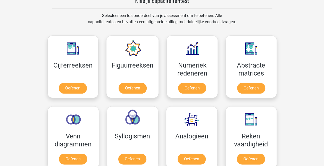
scroll to position [232, 0]
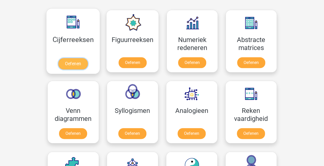
click at [67, 61] on link "Oefenen" at bounding box center [72, 63] width 29 height 11
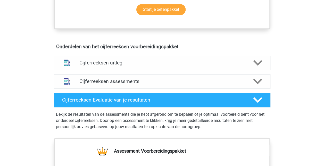
scroll to position [283, 0]
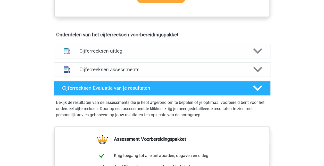
click at [259, 52] on icon at bounding box center [257, 50] width 9 height 9
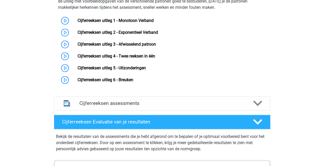
scroll to position [360, 0]
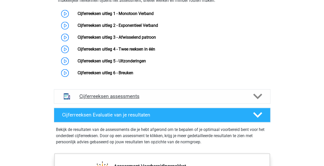
click at [256, 97] on icon at bounding box center [257, 96] width 9 height 9
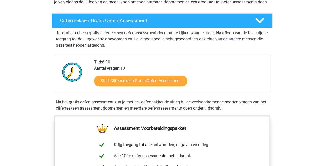
scroll to position [77, 0]
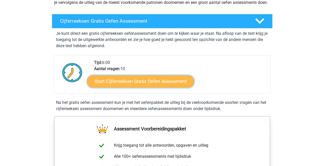
click at [126, 87] on link "Start Cijferreeksen Gratis Oefen Assessment" at bounding box center [140, 81] width 107 height 12
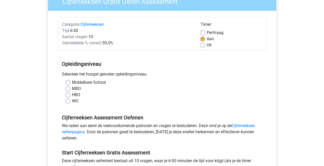
scroll to position [51, 0]
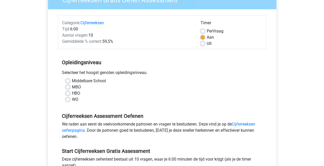
click at [72, 100] on label "WO" at bounding box center [75, 99] width 6 height 6
click at [67, 100] on input "WO" at bounding box center [68, 98] width 4 height 5
radio input "true"
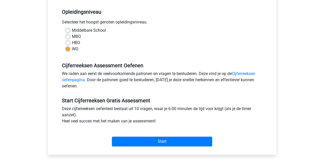
scroll to position [129, 0]
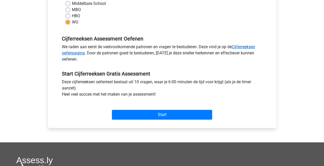
click at [246, 46] on link "Cijferreeksen oefenpagina" at bounding box center [158, 49] width 193 height 11
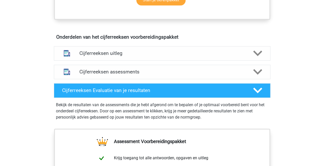
scroll to position [232, 0]
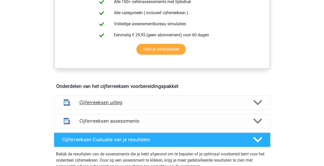
click at [259, 106] on icon at bounding box center [257, 102] width 9 height 9
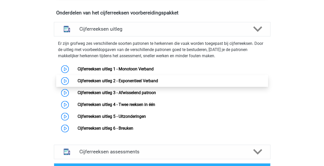
scroll to position [309, 0]
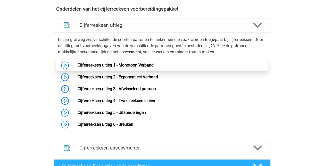
click at [77, 67] on link "Cijferreeksen uitleg 1 - Monotoon Verband" at bounding box center [115, 65] width 76 height 5
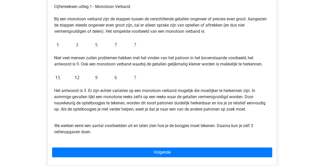
scroll to position [103, 0]
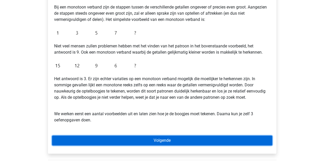
click at [75, 137] on link "Volgende" at bounding box center [162, 140] width 220 height 10
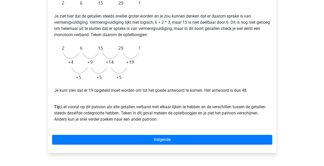
scroll to position [154, 0]
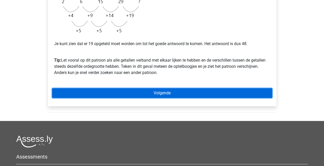
click at [83, 90] on link "Volgende" at bounding box center [162, 93] width 220 height 10
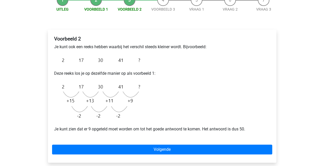
scroll to position [77, 0]
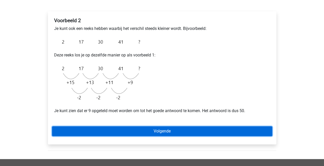
click at [75, 132] on link "Volgende" at bounding box center [162, 131] width 220 height 10
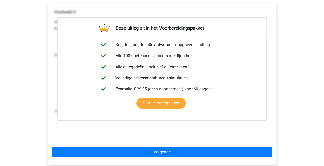
scroll to position [103, 0]
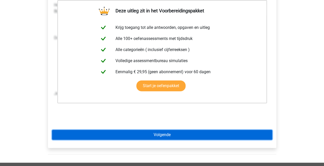
click at [75, 133] on link "Volgende" at bounding box center [162, 135] width 220 height 10
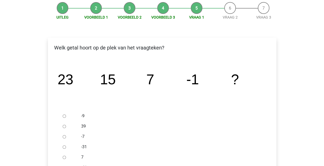
scroll to position [51, 0]
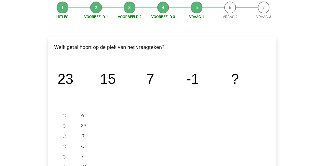
click at [64, 115] on input "-9" at bounding box center [64, 115] width 3 height 3
radio input "true"
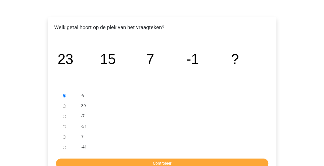
scroll to position [103, 0]
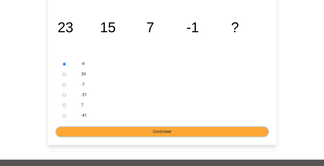
click at [109, 134] on input "Controleer" at bounding box center [162, 132] width 212 height 10
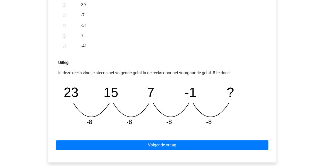
scroll to position [180, 0]
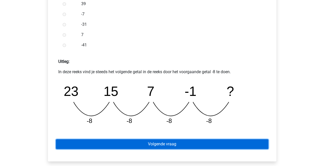
click at [106, 143] on link "Volgende vraag" at bounding box center [162, 144] width 212 height 10
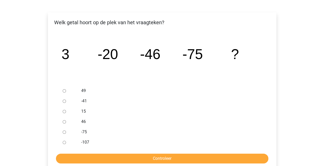
scroll to position [103, 0]
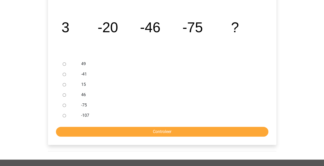
click at [65, 115] on input "-107" at bounding box center [64, 115] width 3 height 3
radio input "true"
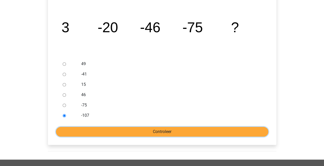
click at [64, 130] on input "Controleer" at bounding box center [162, 132] width 212 height 10
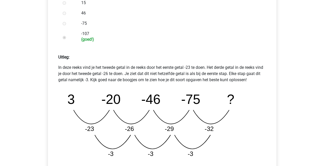
scroll to position [232, 0]
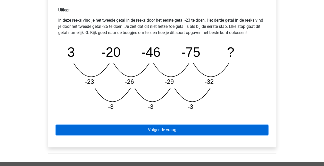
click at [80, 126] on link "Volgende vraag" at bounding box center [162, 130] width 212 height 10
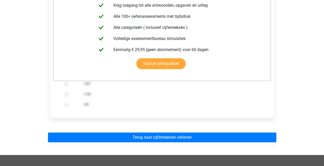
scroll to position [154, 0]
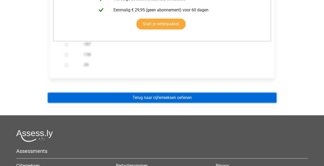
click at [88, 99] on link "Terug naar cijferreeksen oefenen" at bounding box center [162, 98] width 228 height 10
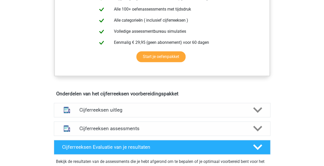
scroll to position [232, 0]
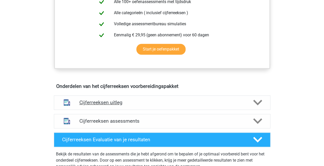
click at [86, 105] on h4 "Cijferreeksen uitleg" at bounding box center [161, 102] width 165 height 6
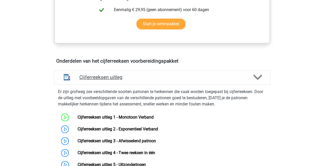
scroll to position [309, 0]
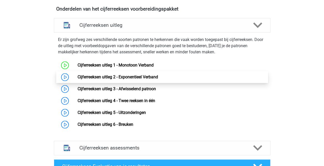
click at [77, 79] on link "Cijferreeksen uitleg 2 - Exponentieel Verband" at bounding box center [117, 76] width 80 height 5
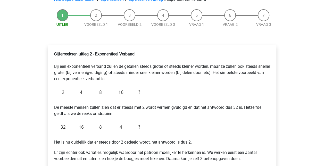
scroll to position [51, 0]
